Goal: Information Seeking & Learning: Learn about a topic

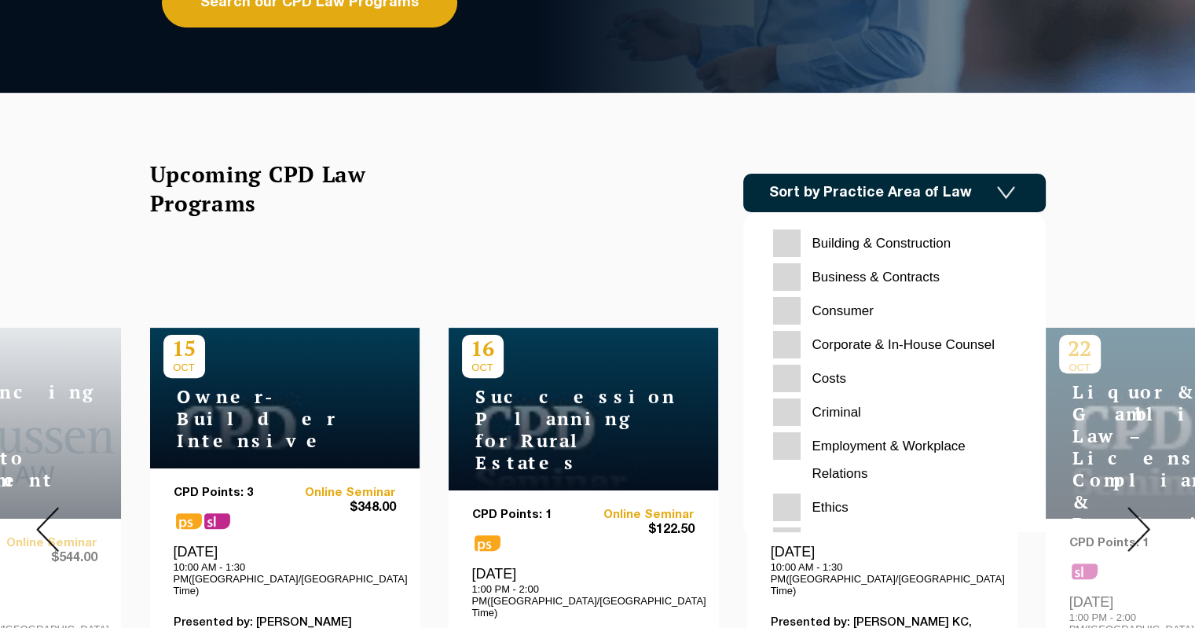
click at [819, 409] on input "Criminal" at bounding box center [894, 411] width 243 height 27
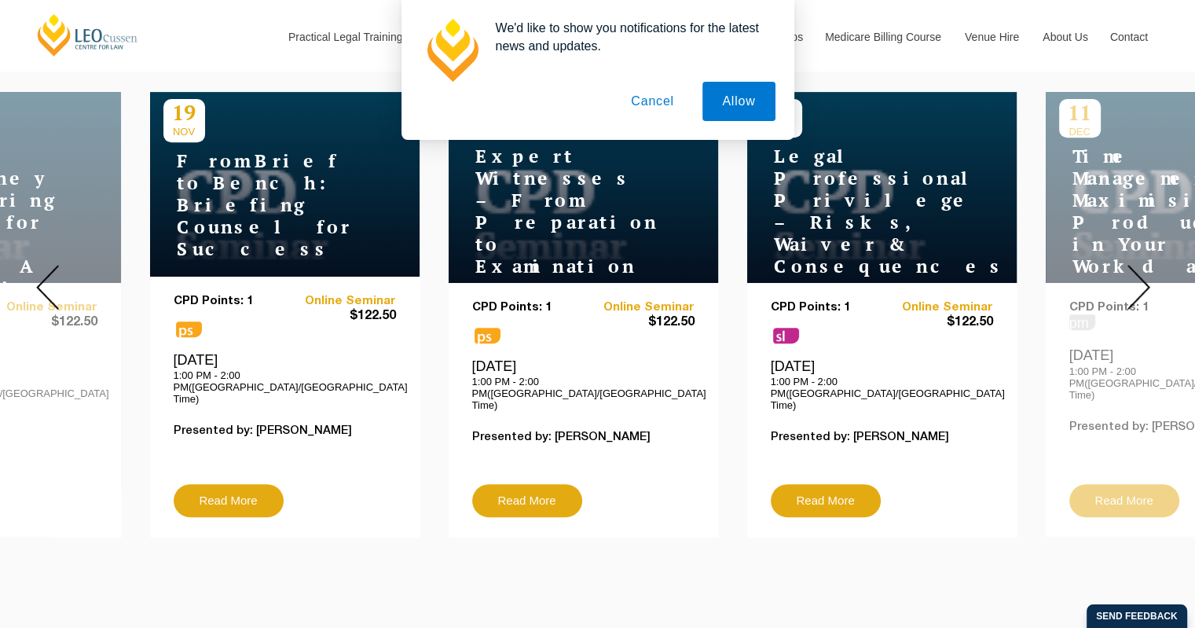
scroll to position [550, 0]
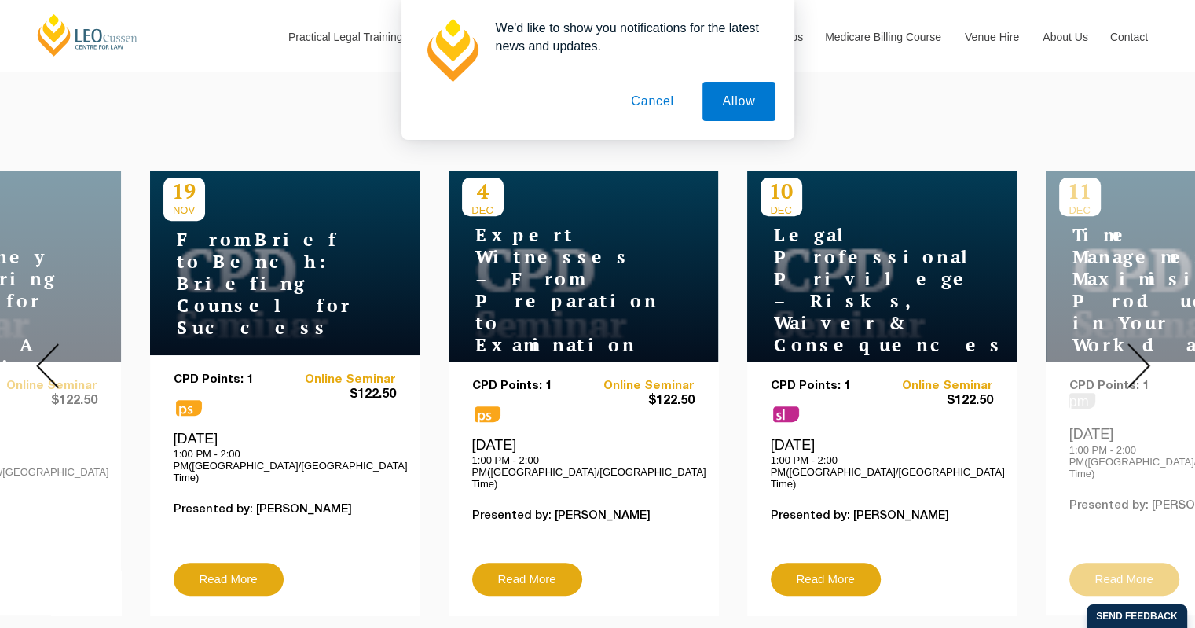
click at [1144, 343] on img at bounding box center [1138, 365] width 23 height 45
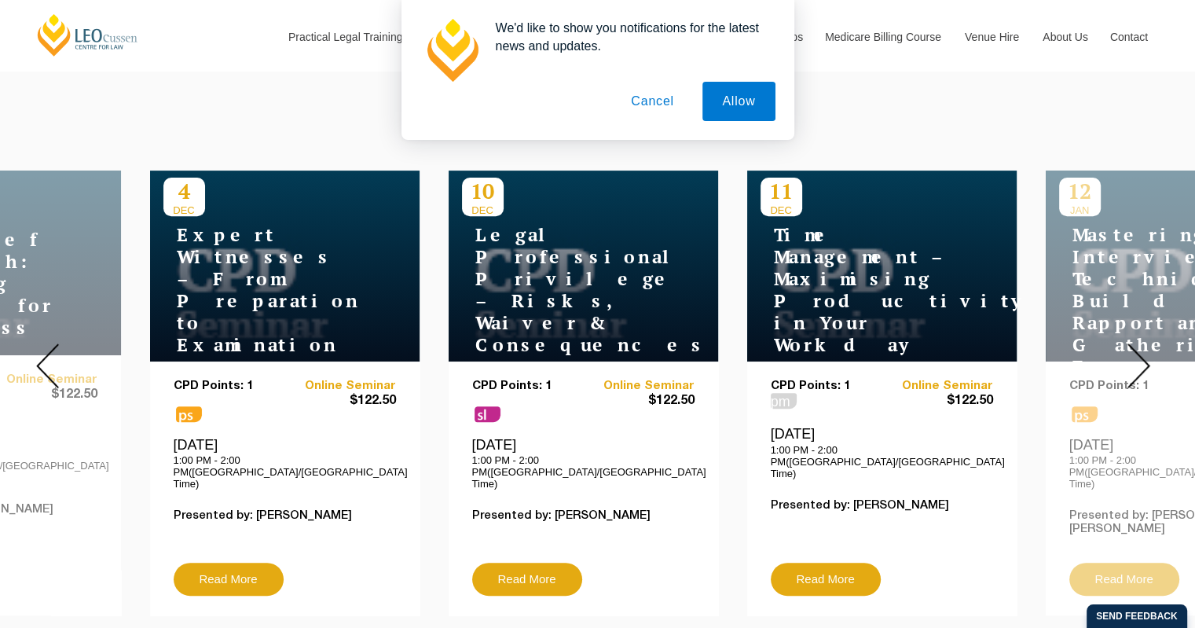
click at [1144, 343] on img at bounding box center [1138, 365] width 23 height 45
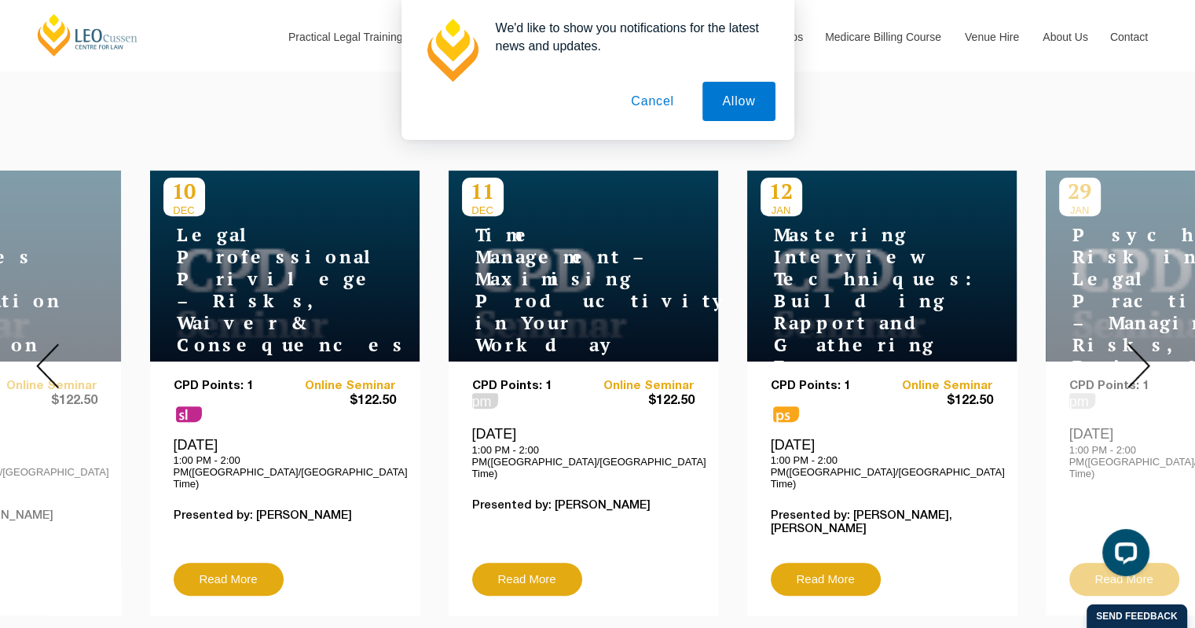
scroll to position [0, 0]
click at [1144, 343] on img at bounding box center [1138, 365] width 23 height 45
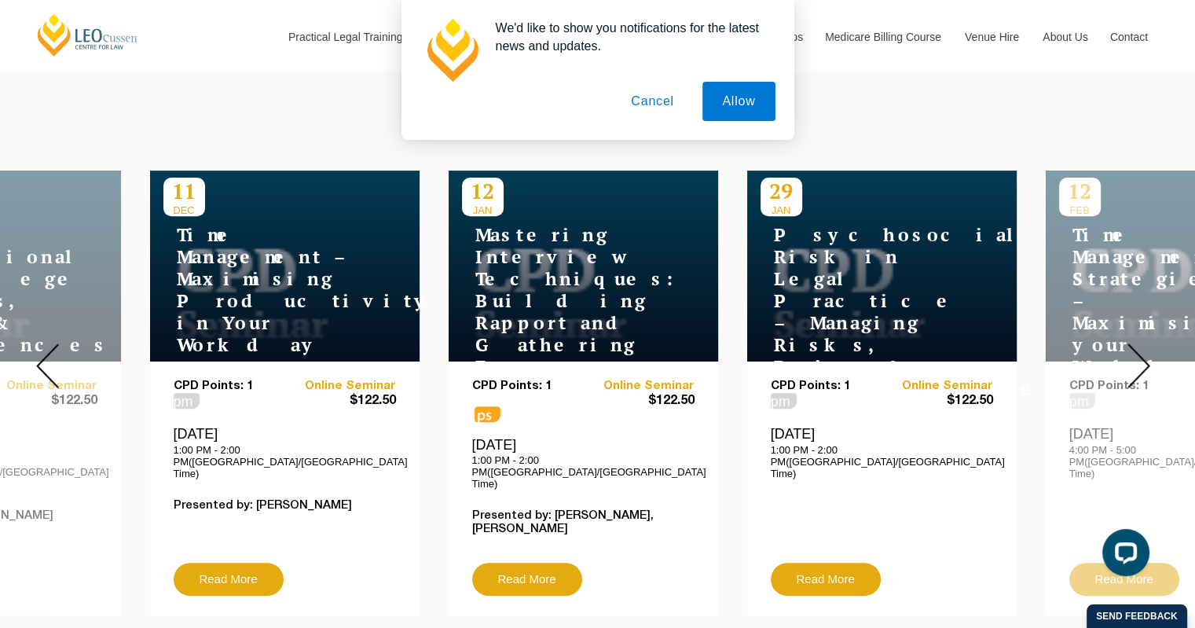
click at [1144, 343] on img at bounding box center [1138, 365] width 23 height 45
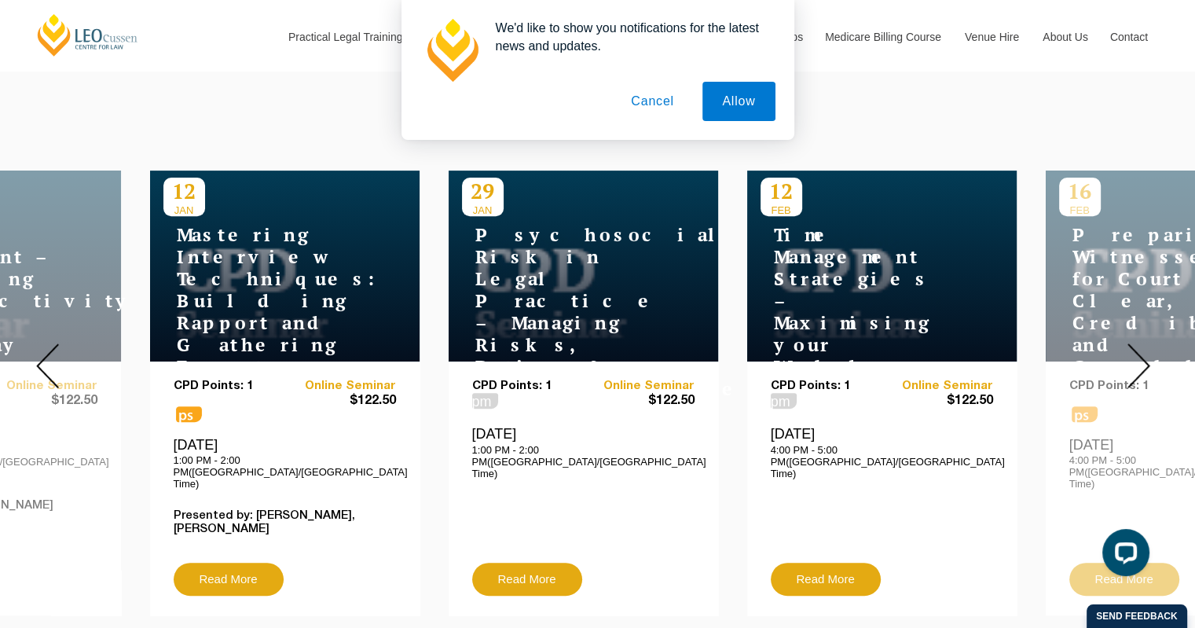
click at [1144, 343] on img at bounding box center [1138, 365] width 23 height 45
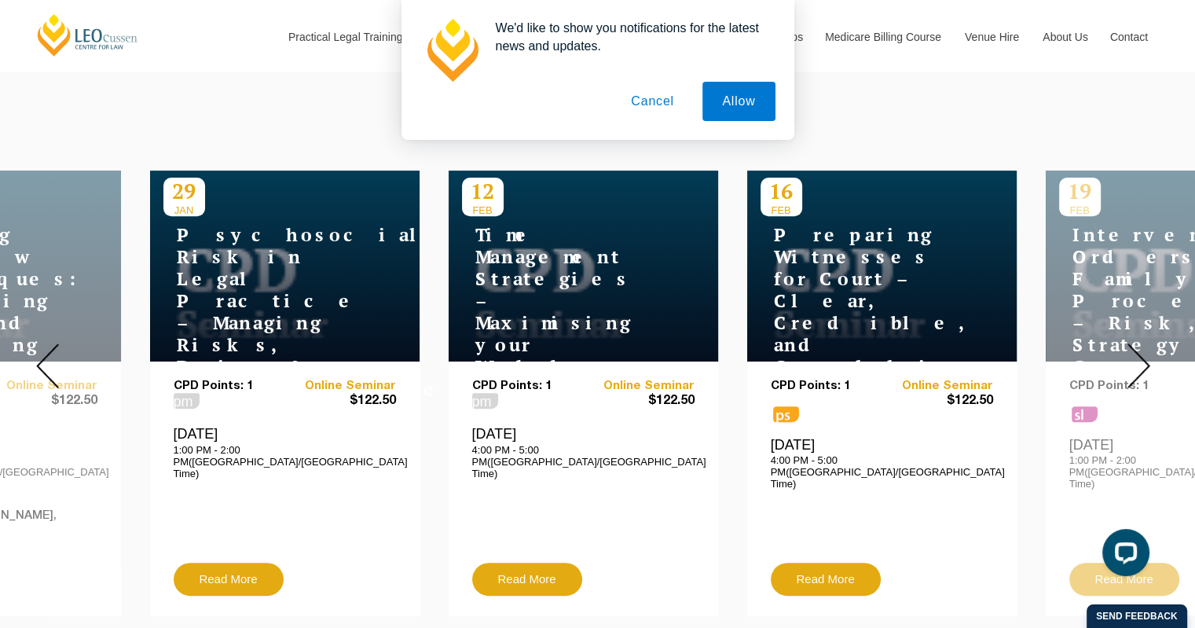
click at [1144, 343] on img at bounding box center [1138, 365] width 23 height 45
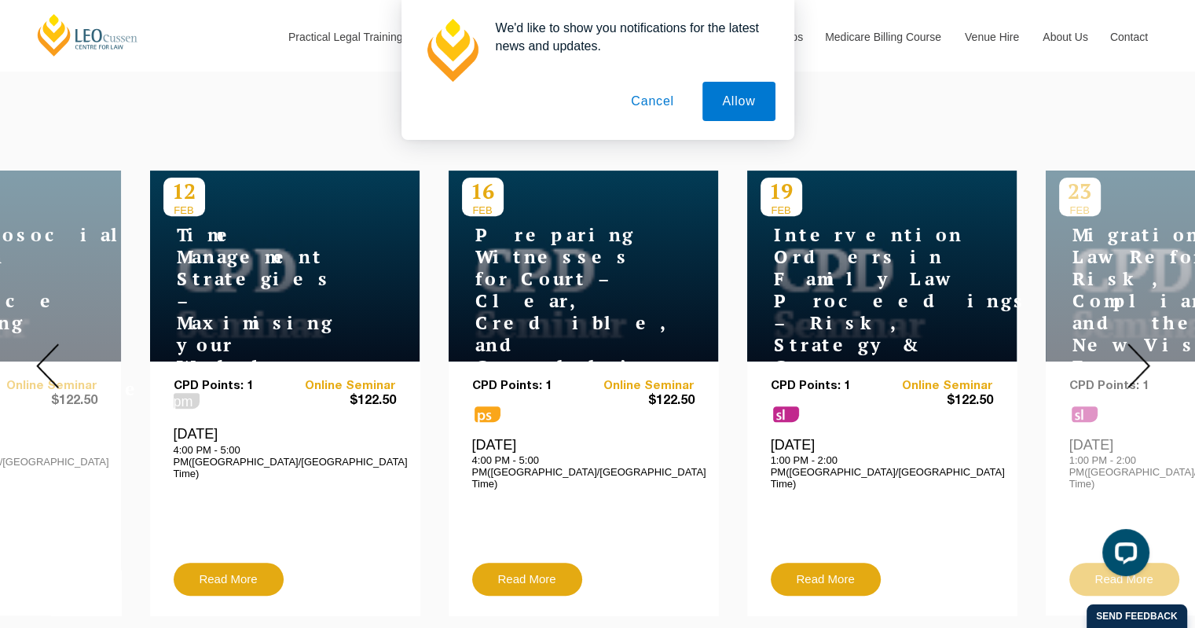
click at [1144, 343] on img at bounding box center [1138, 365] width 23 height 45
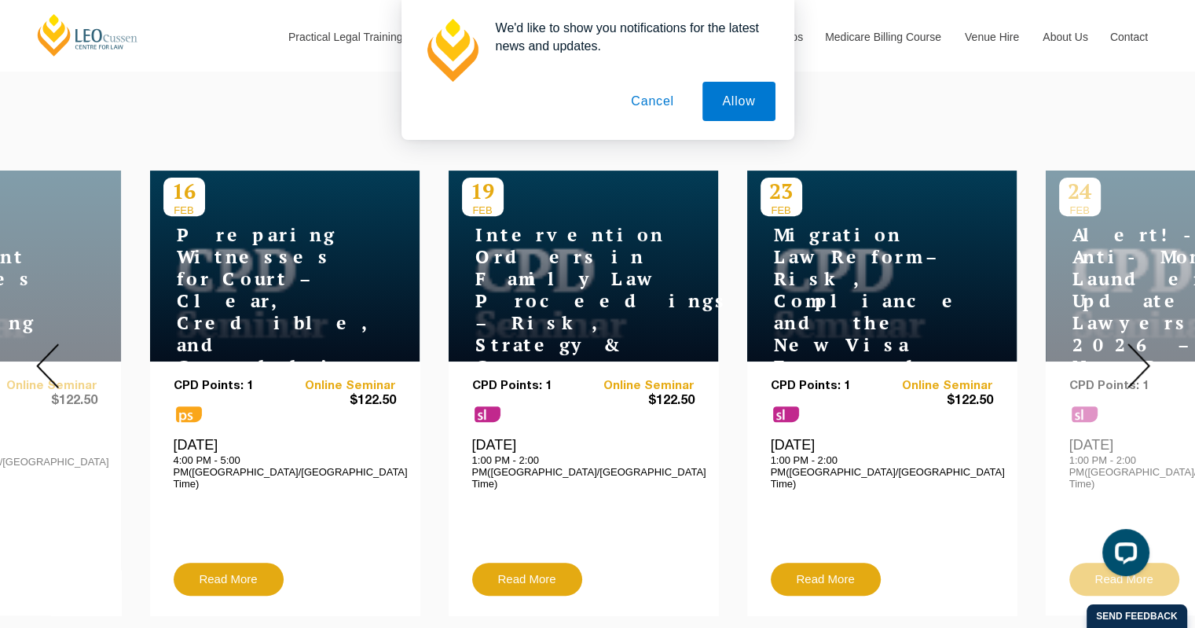
click at [1144, 343] on img at bounding box center [1138, 365] width 23 height 45
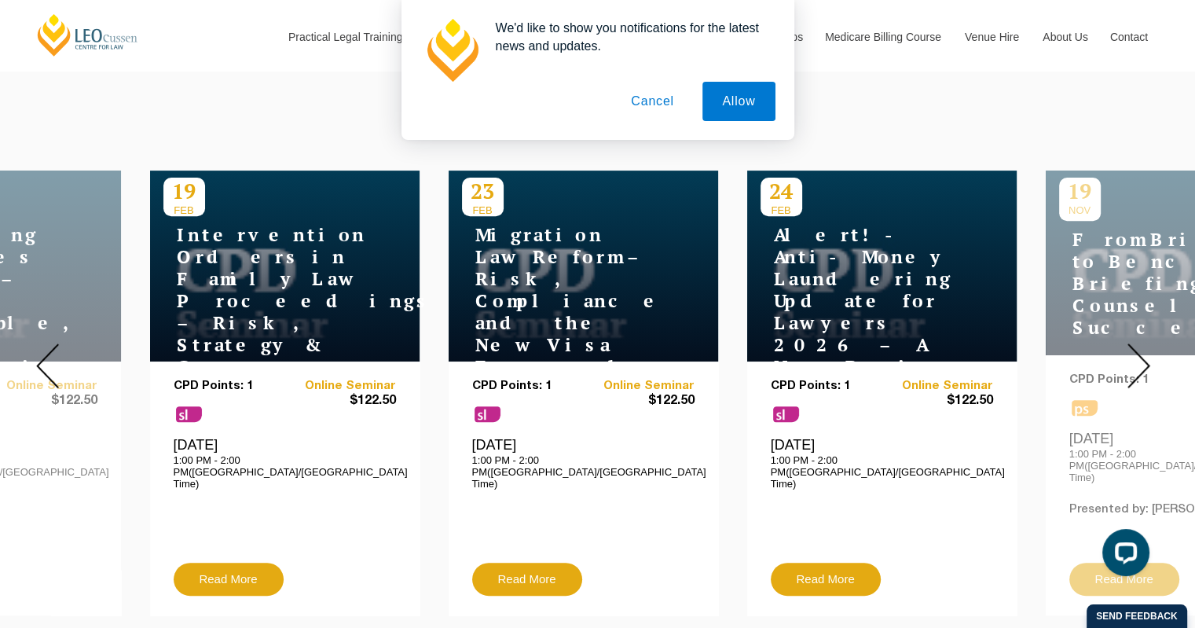
click at [1144, 343] on img at bounding box center [1138, 365] width 23 height 45
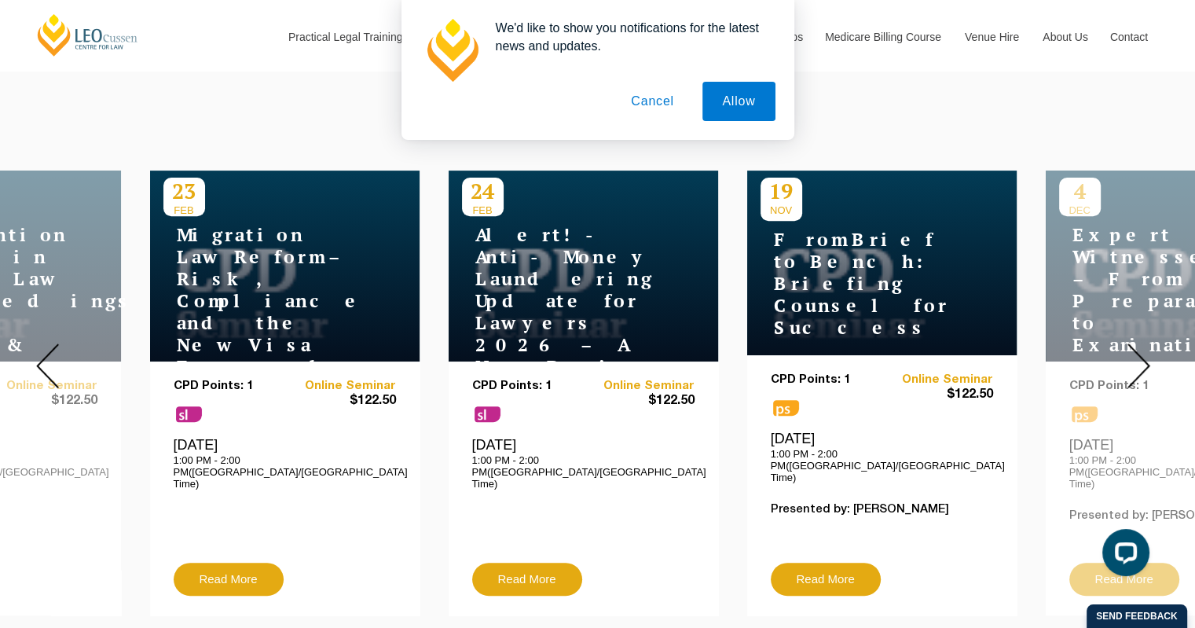
click at [1144, 343] on img at bounding box center [1138, 365] width 23 height 45
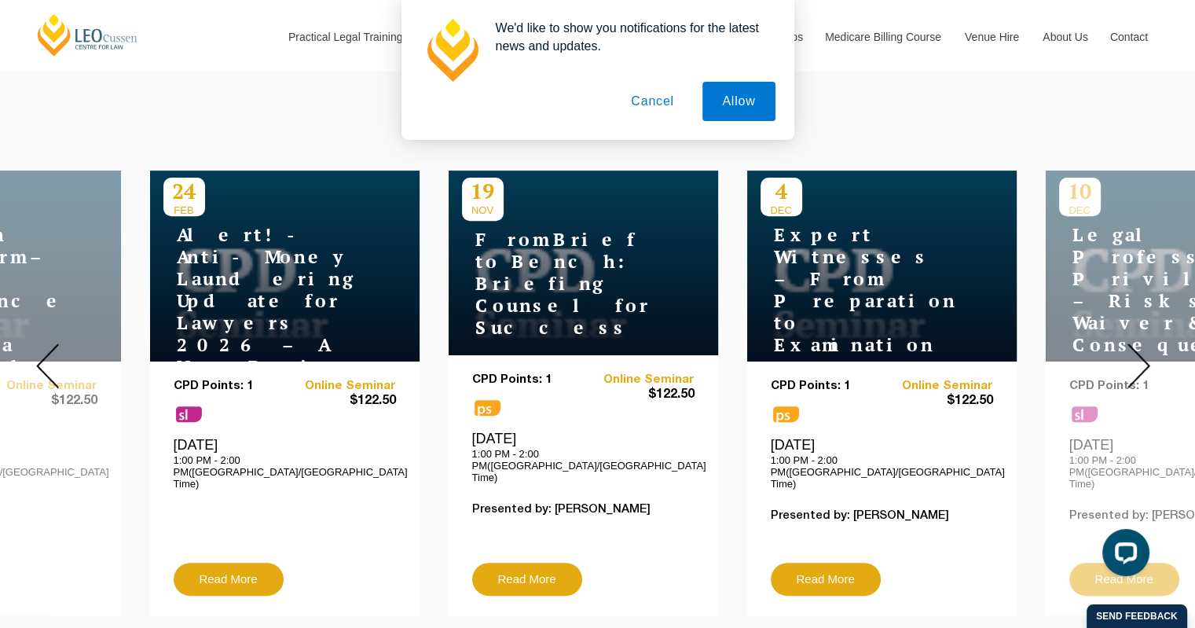
click at [1144, 343] on img at bounding box center [1138, 365] width 23 height 45
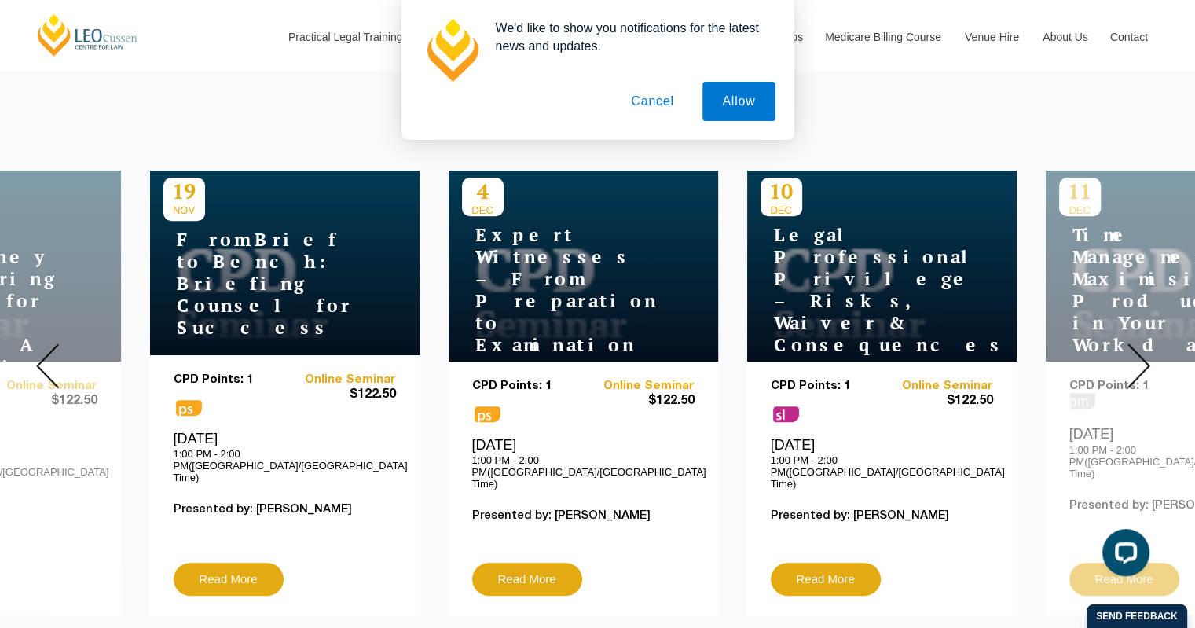
click at [1144, 343] on img at bounding box center [1138, 365] width 23 height 45
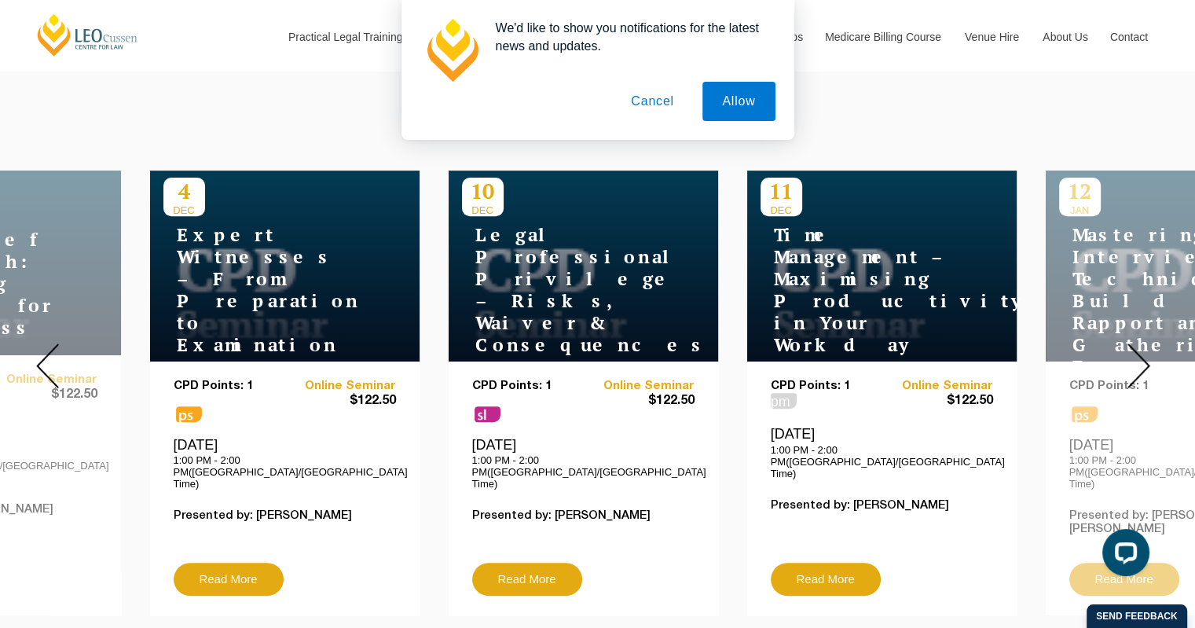
click at [1144, 343] on img at bounding box center [1138, 365] width 23 height 45
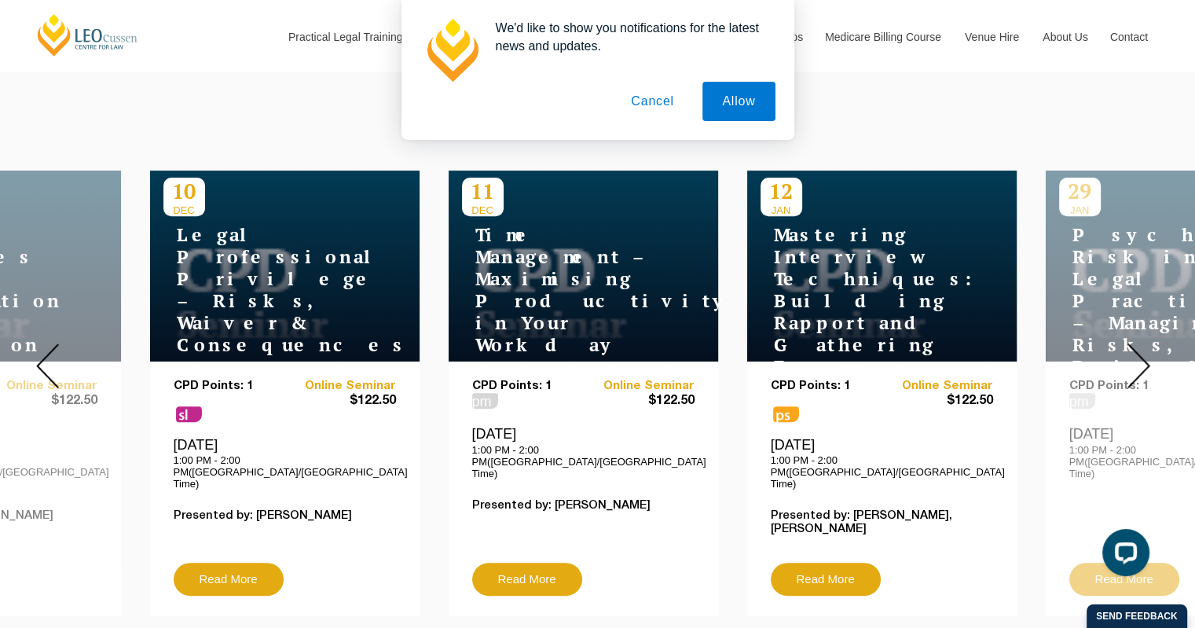
click at [1144, 343] on img at bounding box center [1138, 365] width 23 height 45
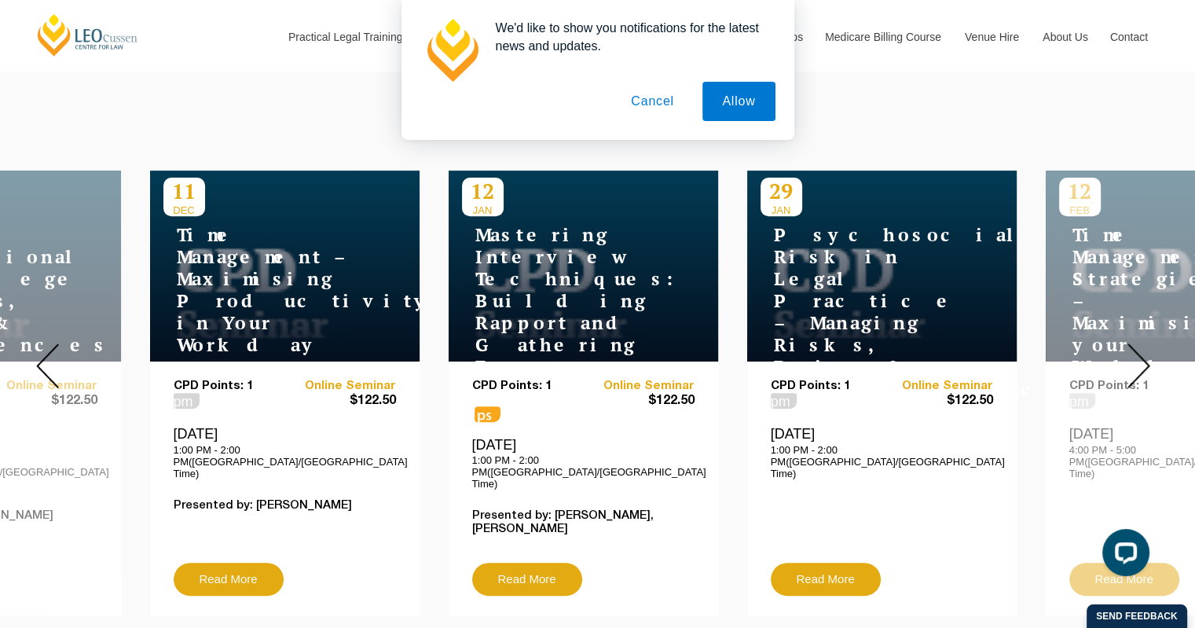
click at [1147, 343] on img at bounding box center [1138, 365] width 23 height 45
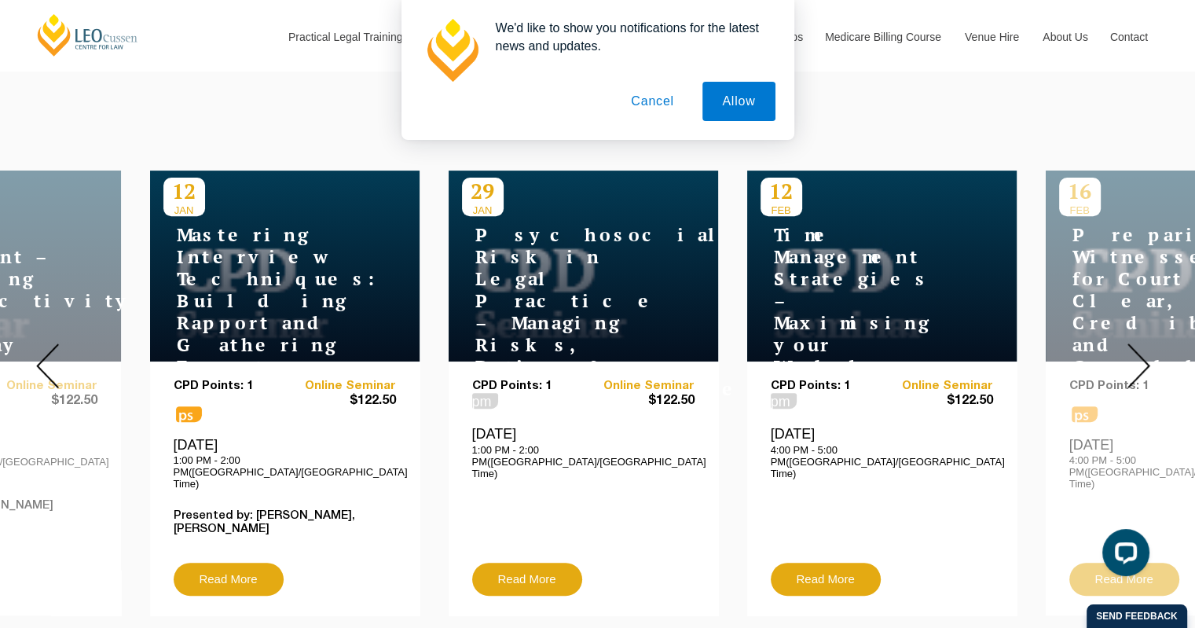
click at [1147, 343] on img at bounding box center [1138, 365] width 23 height 45
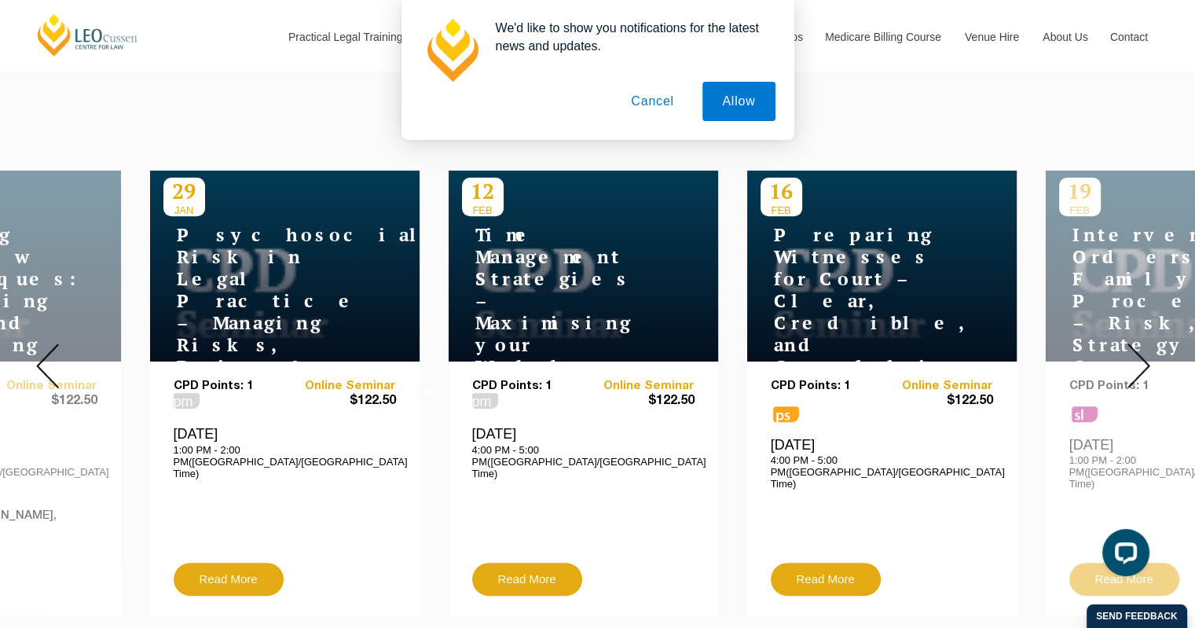
click at [1147, 343] on img at bounding box center [1138, 365] width 23 height 45
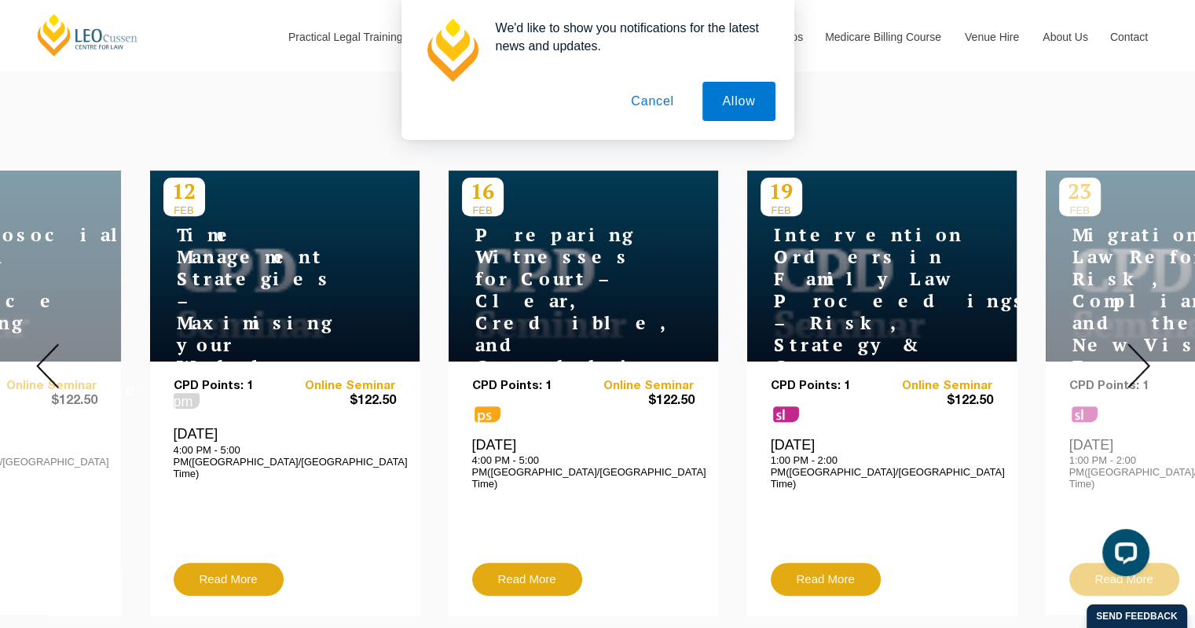
click at [1147, 343] on img at bounding box center [1138, 365] width 23 height 45
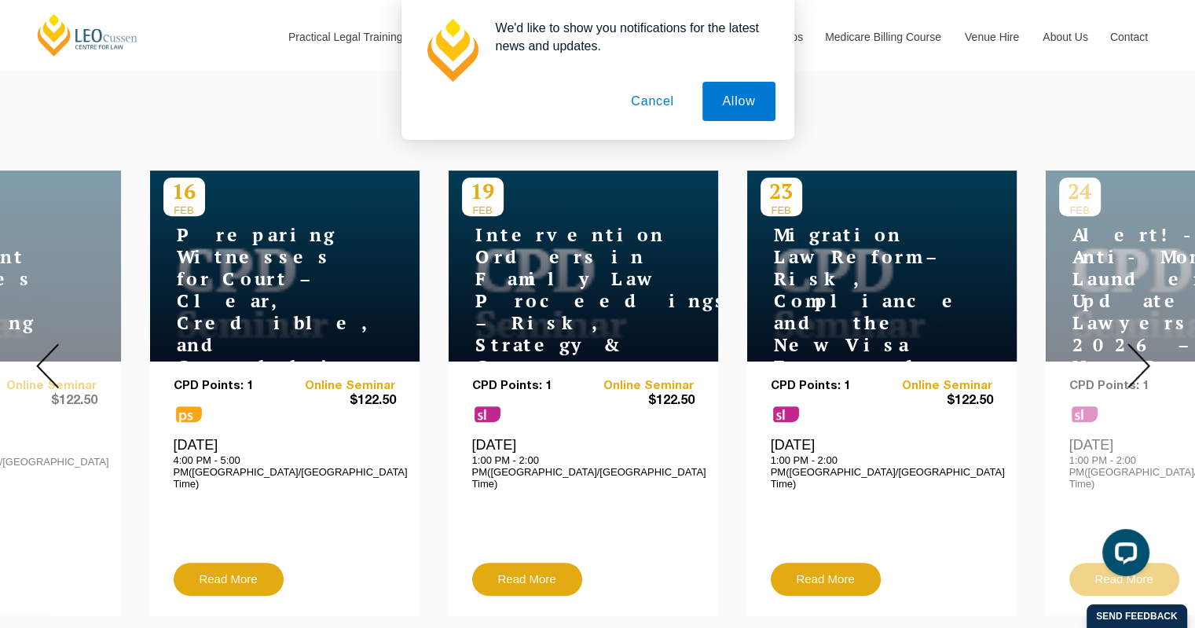
click at [1147, 343] on img at bounding box center [1138, 365] width 23 height 45
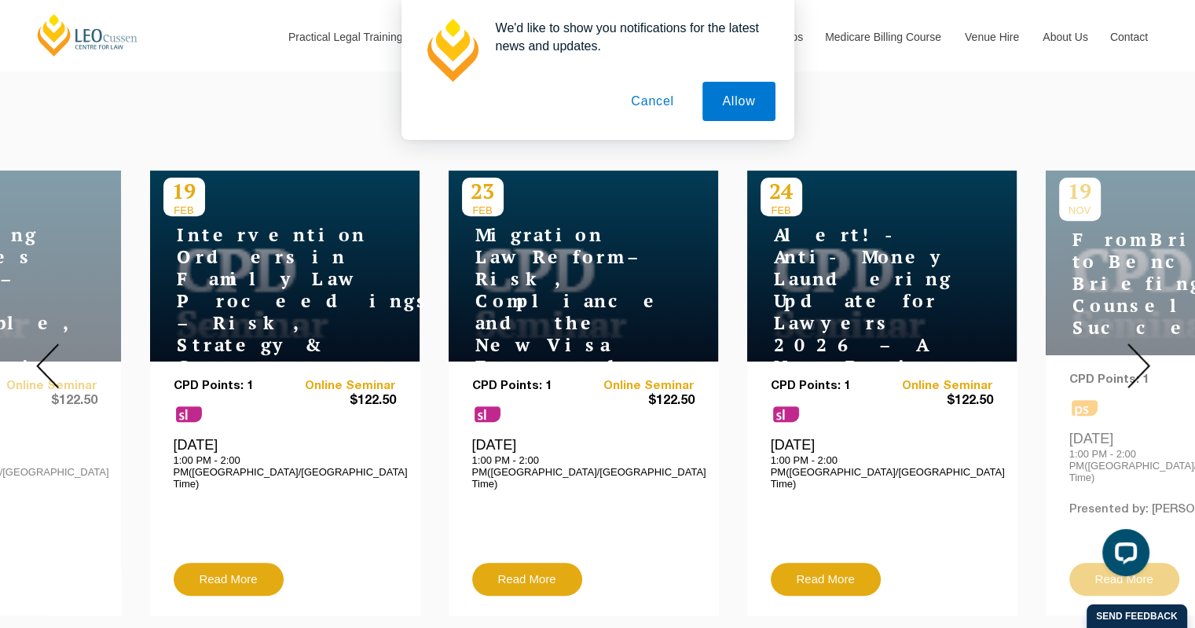
click at [1147, 343] on img at bounding box center [1138, 365] width 23 height 45
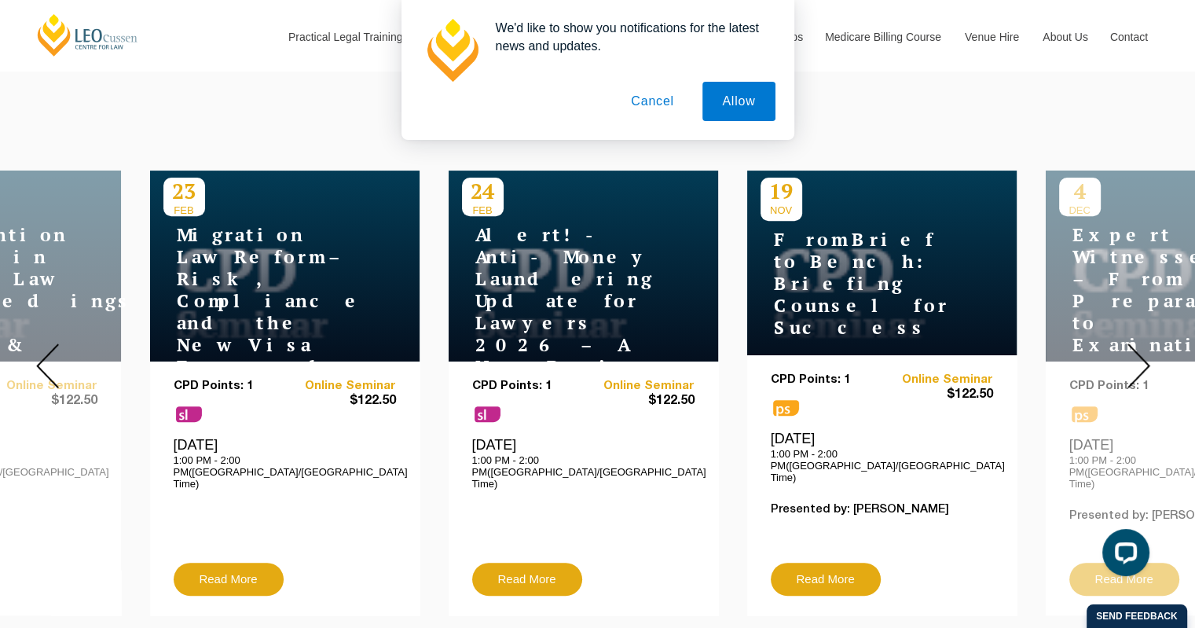
click at [1147, 343] on img at bounding box center [1138, 365] width 23 height 45
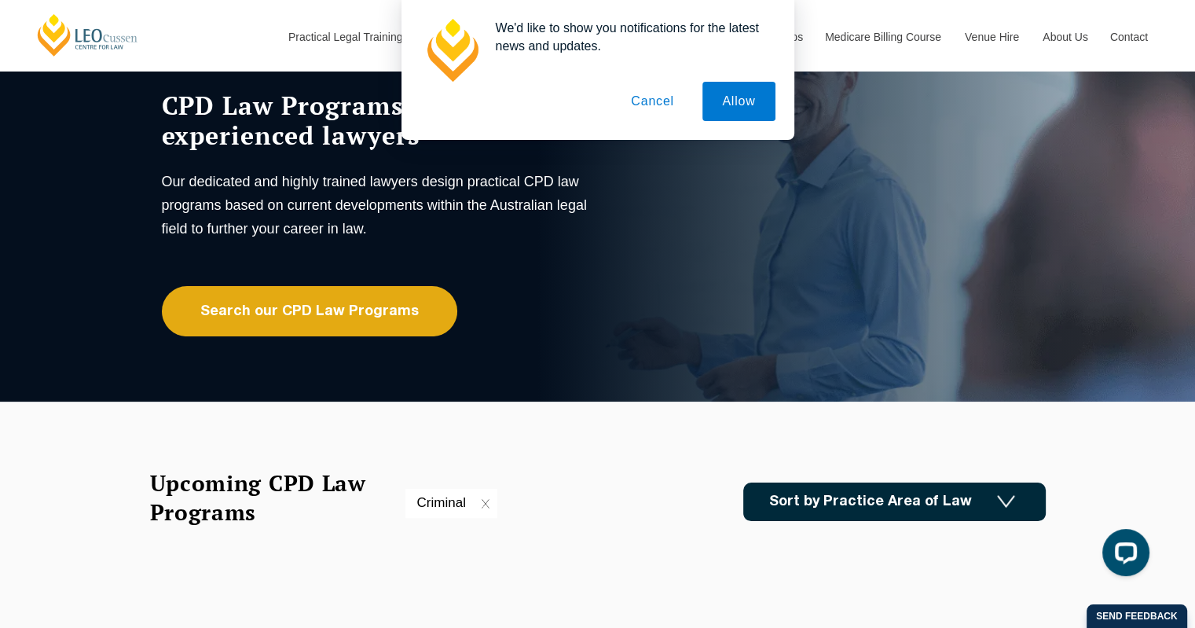
scroll to position [236, 0]
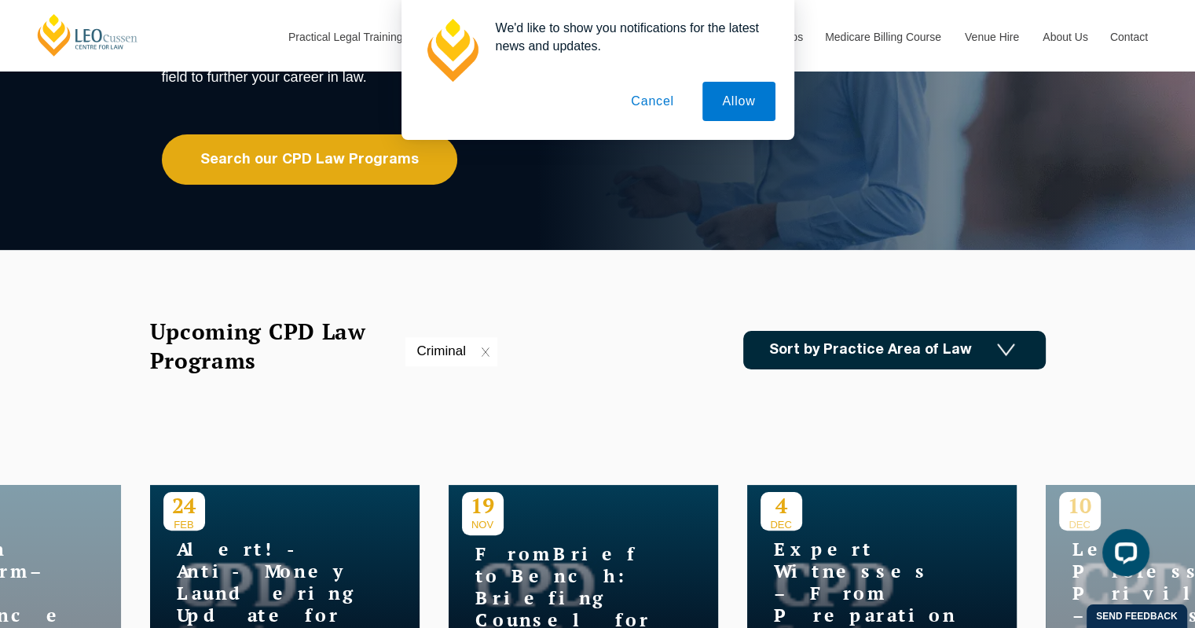
click at [901, 340] on link "Sort by Practice Area of Law" at bounding box center [894, 350] width 302 height 38
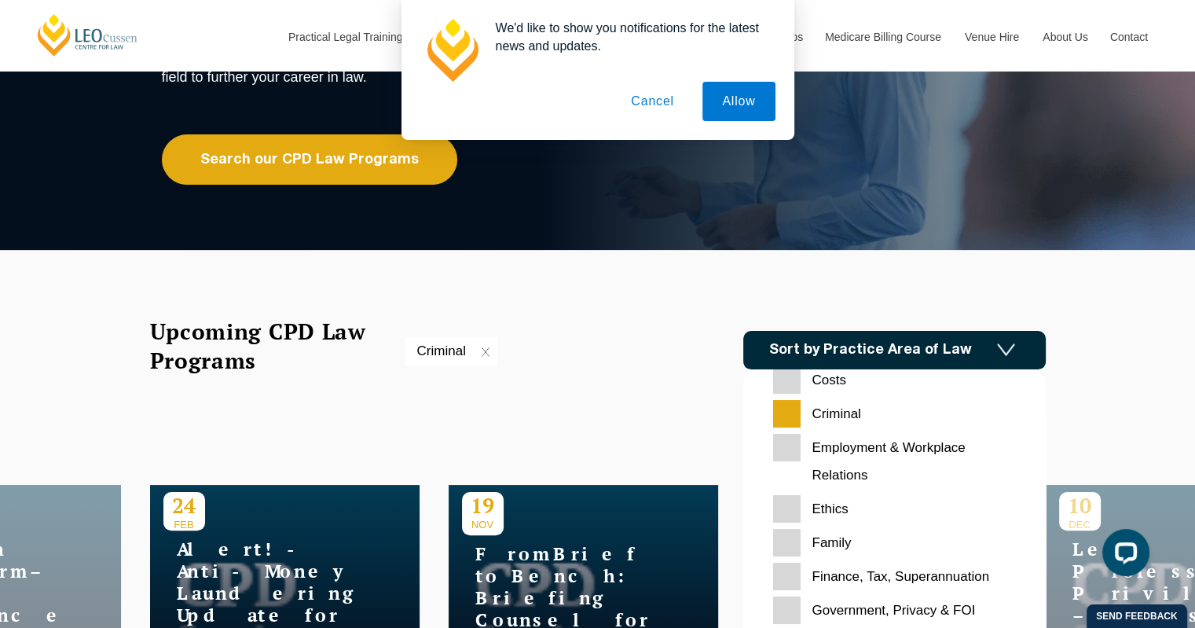
scroll to position [157, 0]
click at [792, 418] on input "Criminal" at bounding box center [894, 411] width 243 height 27
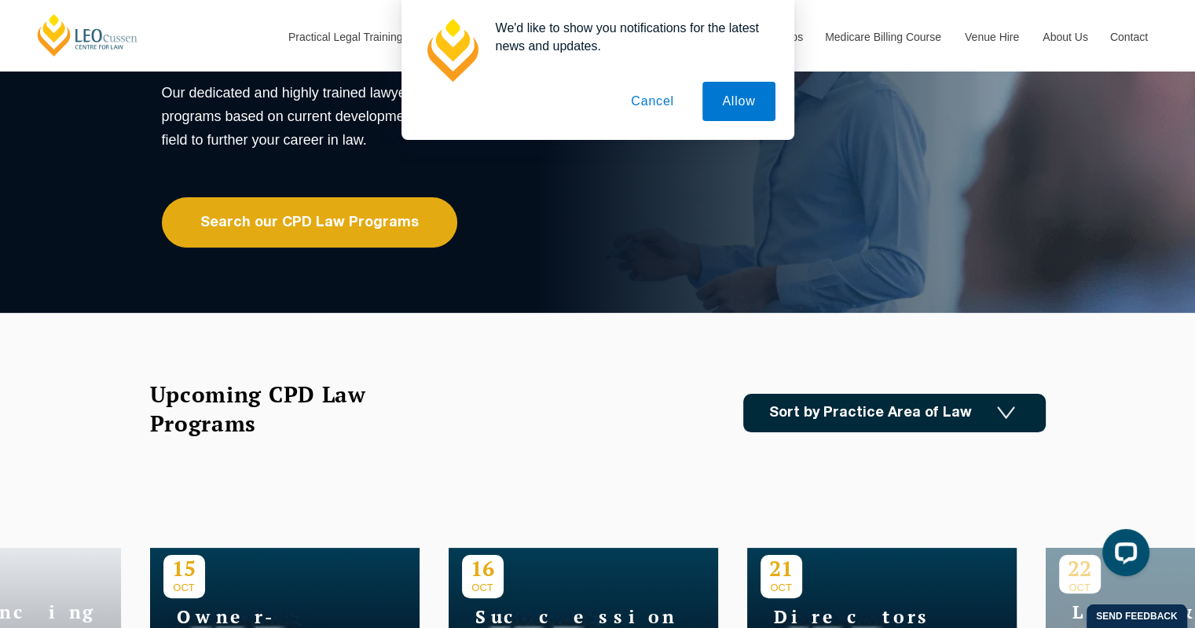
scroll to position [170, 0]
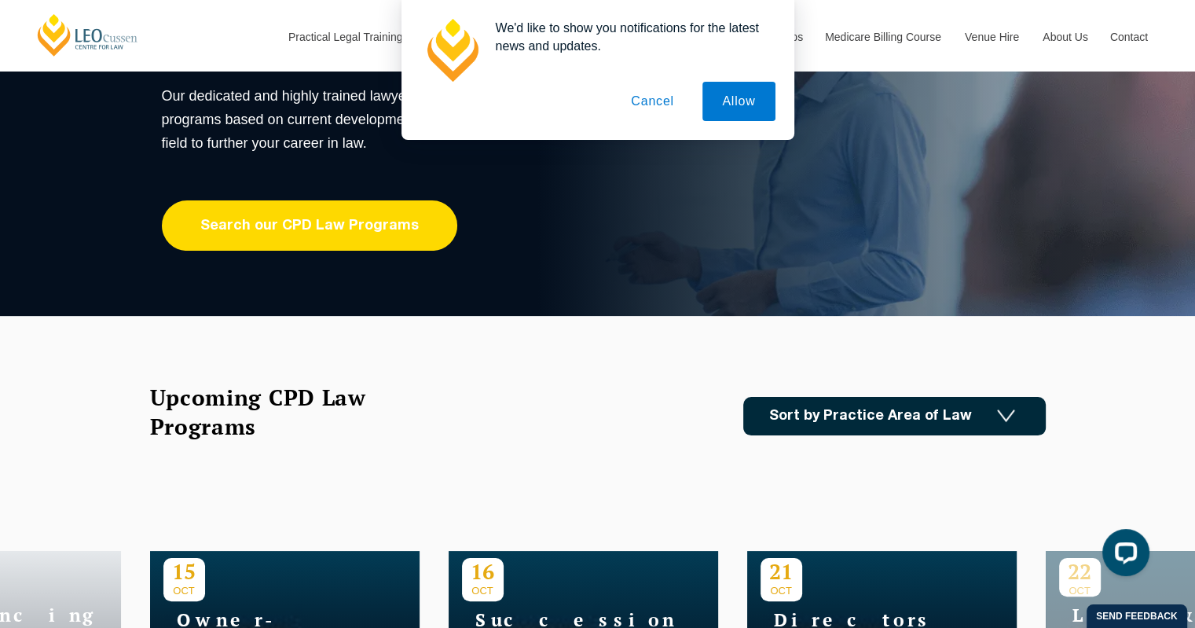
click at [283, 235] on link "Search our CPD Law Programs" at bounding box center [309, 225] width 295 height 50
